Goal: Information Seeking & Learning: Learn about a topic

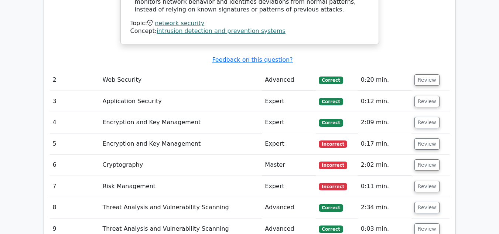
scroll to position [960, 0]
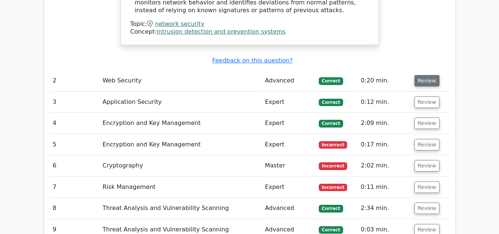
click at [425, 75] on button "Review" at bounding box center [426, 80] width 25 height 11
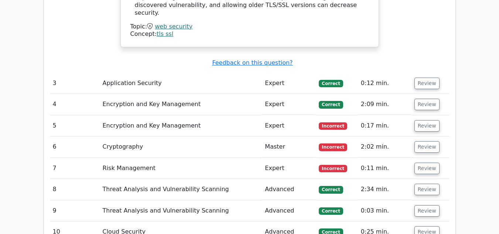
scroll to position [1292, 0]
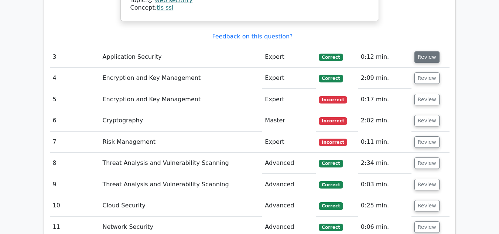
click at [425, 51] on button "Review" at bounding box center [426, 56] width 25 height 11
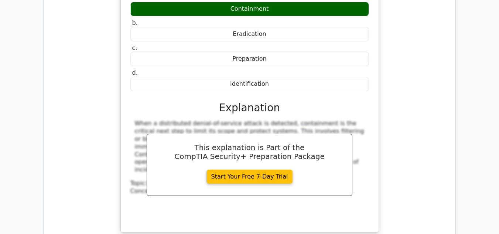
scroll to position [1514, 0]
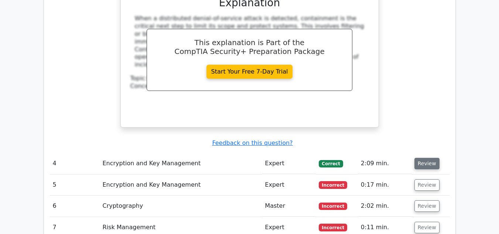
click at [422, 158] on button "Review" at bounding box center [426, 163] width 25 height 11
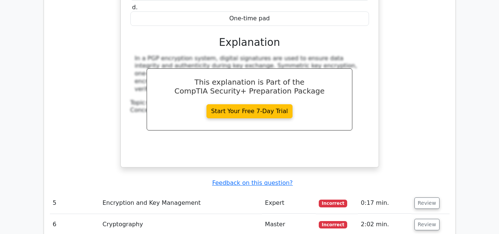
scroll to position [1809, 0]
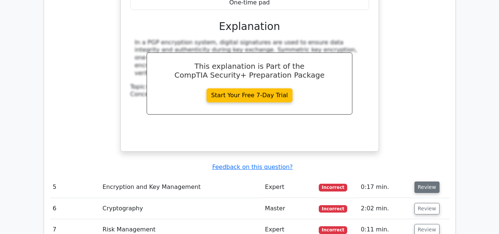
click at [428, 181] on button "Review" at bounding box center [426, 186] width 25 height 11
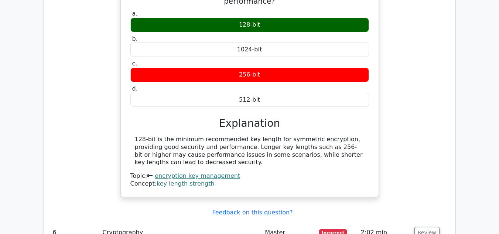
scroll to position [2142, 0]
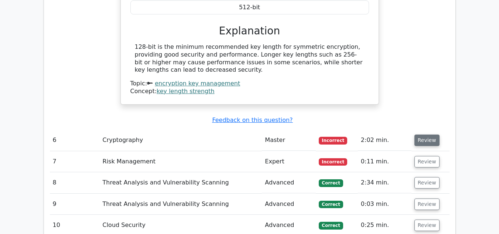
click at [421, 134] on button "Review" at bounding box center [426, 139] width 25 height 11
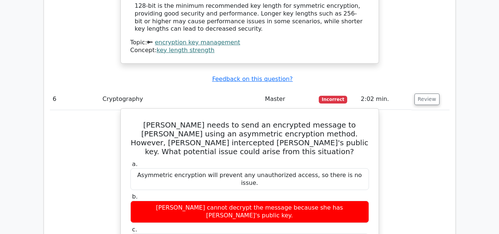
scroll to position [2179, 0]
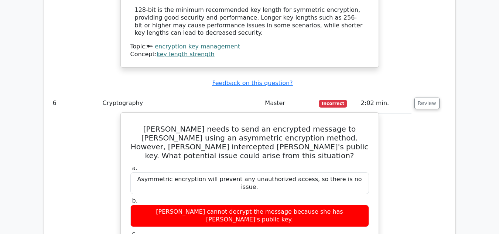
drag, startPoint x: 131, startPoint y: 77, endPoint x: 352, endPoint y: 193, distance: 249.4
copy div "[PERSON_NAME] needs to send an encrypted message to [PERSON_NAME] using an asym…"
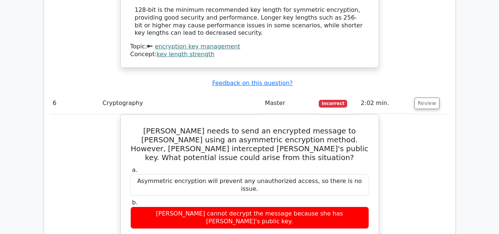
click at [265, 93] on td "Master" at bounding box center [289, 103] width 54 height 21
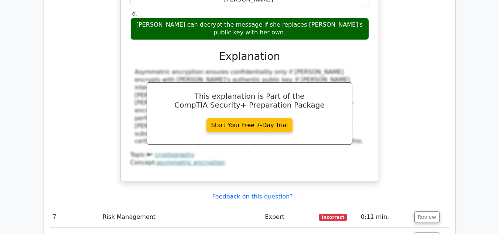
scroll to position [2437, 0]
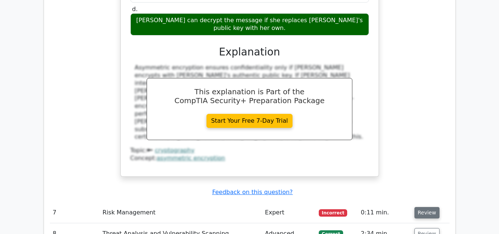
click at [429, 207] on button "Review" at bounding box center [426, 212] width 25 height 11
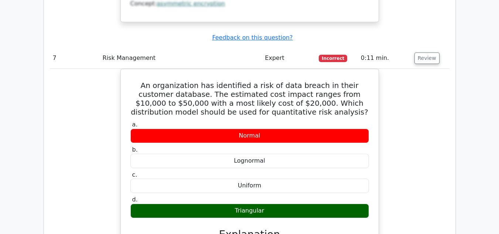
scroll to position [2548, 0]
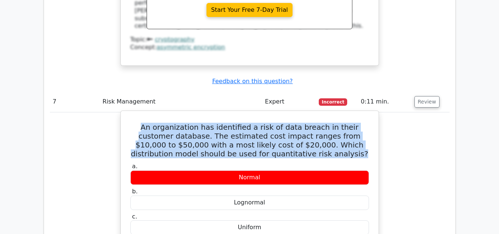
drag, startPoint x: 130, startPoint y: 32, endPoint x: 317, endPoint y: 63, distance: 189.0
click at [317, 123] on h5 "An organization has identified a risk of data breach in their customer database…" at bounding box center [250, 140] width 240 height 35
copy h5 "An organization has identified a risk of data breach in their customer database…"
click at [329, 123] on h5 "An organization has identified a risk of data breach in their customer database…" at bounding box center [250, 140] width 240 height 35
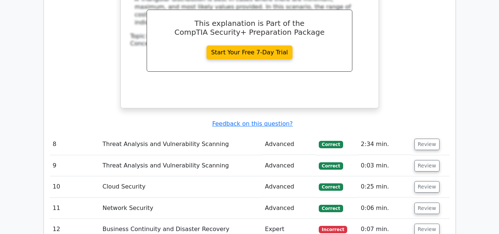
scroll to position [2843, 0]
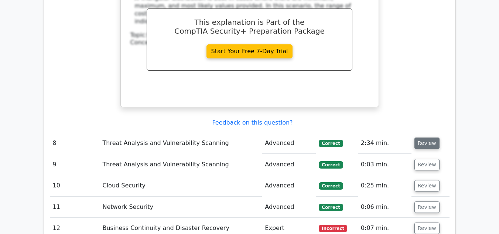
click at [421, 137] on button "Review" at bounding box center [426, 142] width 25 height 11
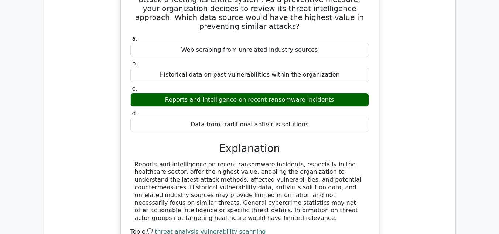
scroll to position [3065, 0]
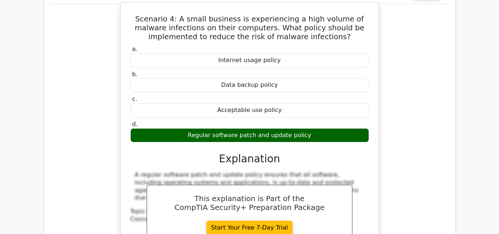
scroll to position [3360, 0]
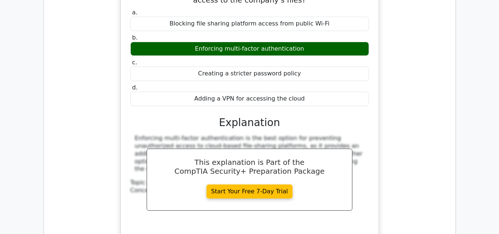
scroll to position [3729, 0]
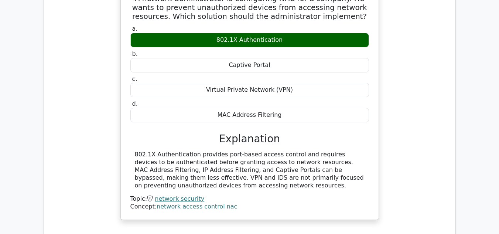
scroll to position [4025, 0]
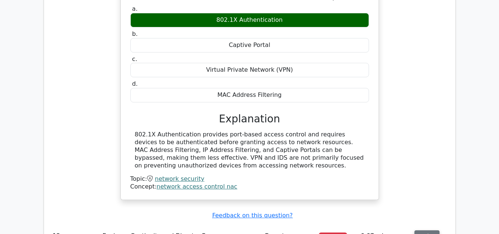
click at [426, 230] on button "Review" at bounding box center [426, 235] width 25 height 11
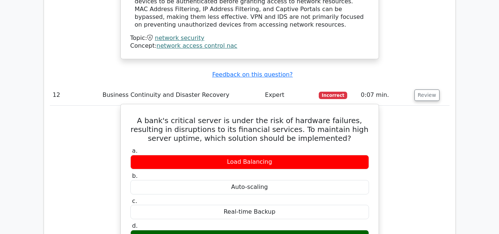
scroll to position [4172, 0]
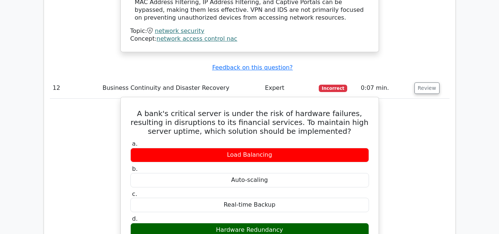
drag, startPoint x: 126, startPoint y: 6, endPoint x: 324, endPoint y: 123, distance: 230.4
click at [324, 123] on div "A bank's critical server is under the risk of hardware failures, resulting in d…" at bounding box center [250, 237] width 252 height 275
copy div "A bank's critical server is under the risk of hardware failures, resulting in d…"
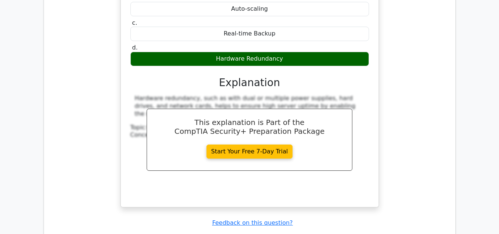
scroll to position [4357, 0]
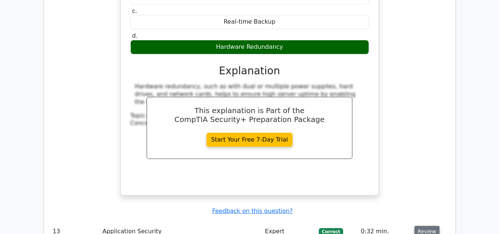
click at [427, 226] on button "Review" at bounding box center [426, 231] width 25 height 11
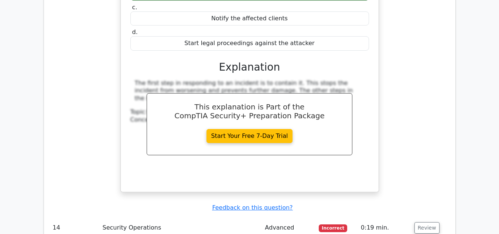
scroll to position [4689, 0]
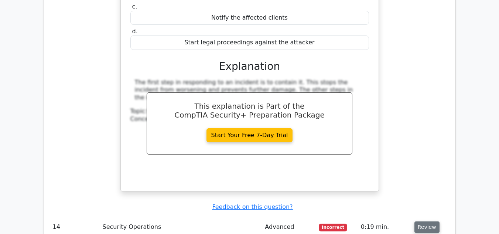
click at [421, 221] on button "Review" at bounding box center [426, 226] width 25 height 11
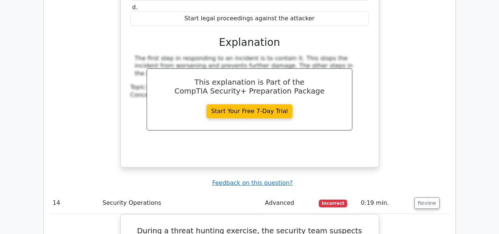
scroll to position [4726, 0]
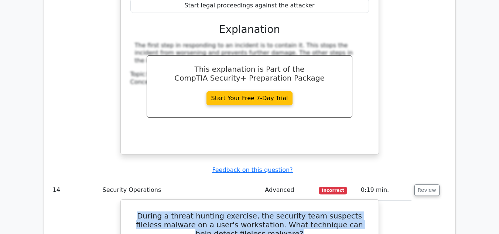
drag, startPoint x: 125, startPoint y: 91, endPoint x: 280, endPoint y: 114, distance: 156.5
copy h5 "During a threat hunting exercise, the security team suspects fileless malware o…"
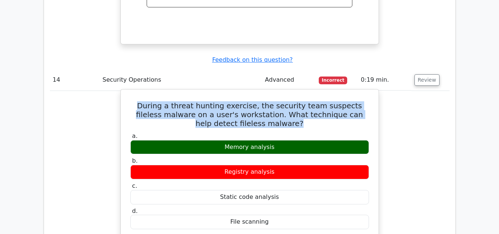
scroll to position [4837, 0]
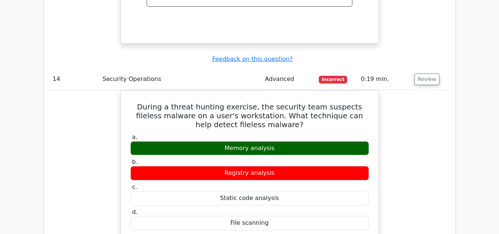
click at [381, 129] on div "During a threat hunting exercise, the security team suspects fileless malware o…" at bounding box center [250, 205] width 400 height 231
click at [395, 113] on div "During a threat hunting exercise, the security team suspects fileless malware o…" at bounding box center [250, 205] width 400 height 231
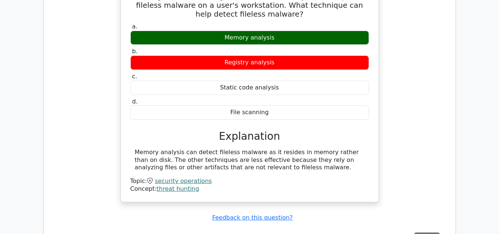
scroll to position [4948, 0]
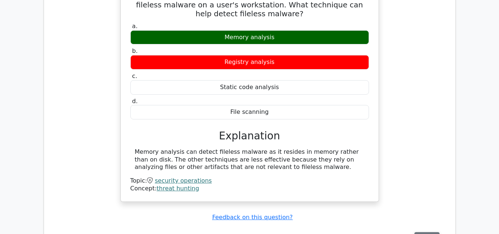
click at [428, 232] on button "Review" at bounding box center [426, 237] width 25 height 11
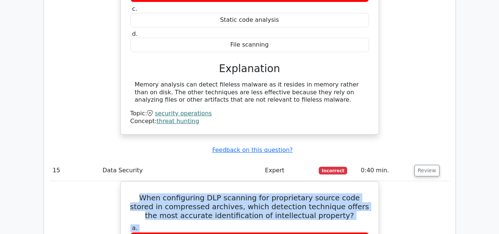
scroll to position [5044, 0]
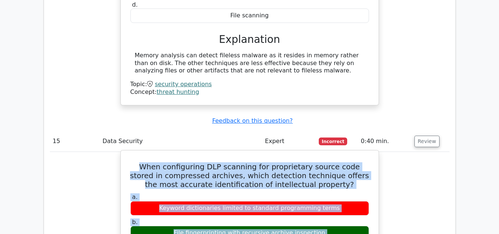
drag, startPoint x: 128, startPoint y: 107, endPoint x: 325, endPoint y: 167, distance: 205.6
copy div "When configuring DLP scanning for proprietary source code stored in compressed …"
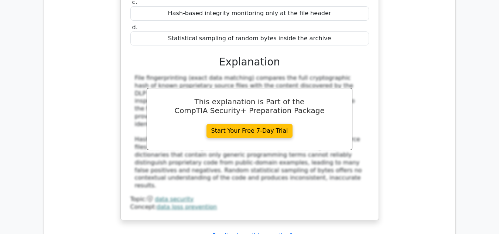
scroll to position [5303, 0]
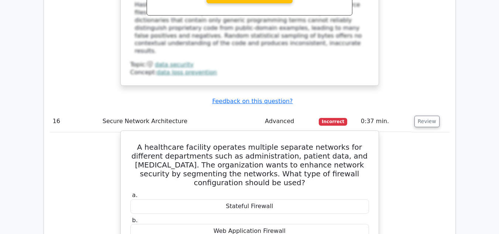
scroll to position [5413, 0]
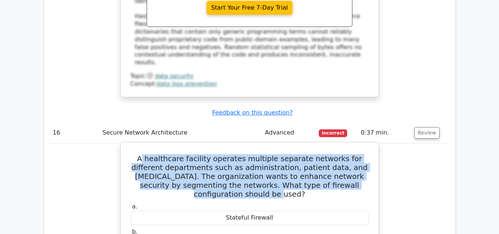
drag, startPoint x: 136, startPoint y: 26, endPoint x: 363, endPoint y: 55, distance: 228.2
click at [363, 154] on h5 "A healthcare facility operates multiple separate networks for different departm…" at bounding box center [250, 176] width 240 height 44
copy h5 "healthcare facility operates multiple separate networks for different departmen…"
click at [268, 154] on h5 "A healthcare facility operates multiple separate networks for different departm…" at bounding box center [250, 176] width 240 height 44
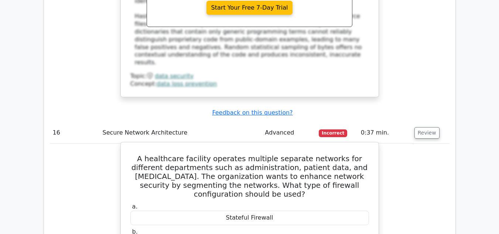
drag, startPoint x: 132, startPoint y: 26, endPoint x: 282, endPoint y: 151, distance: 195.1
copy div "A healthcare facility operates multiple separate networks for different departm…"
